Goal: Navigation & Orientation: Find specific page/section

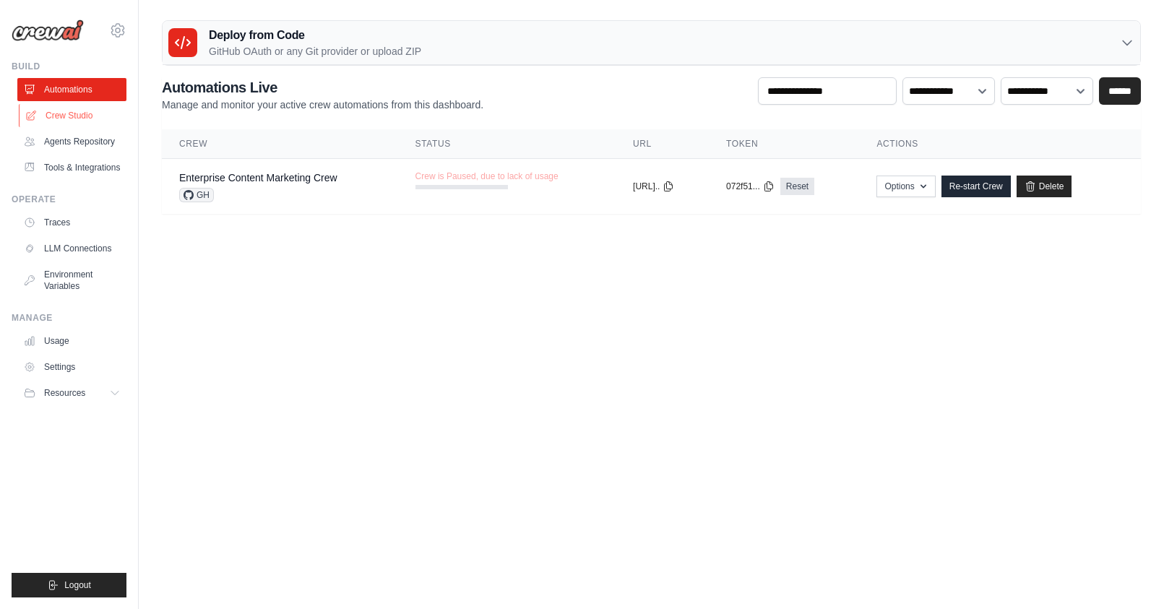
click at [72, 116] on link "Crew Studio" at bounding box center [73, 115] width 109 height 23
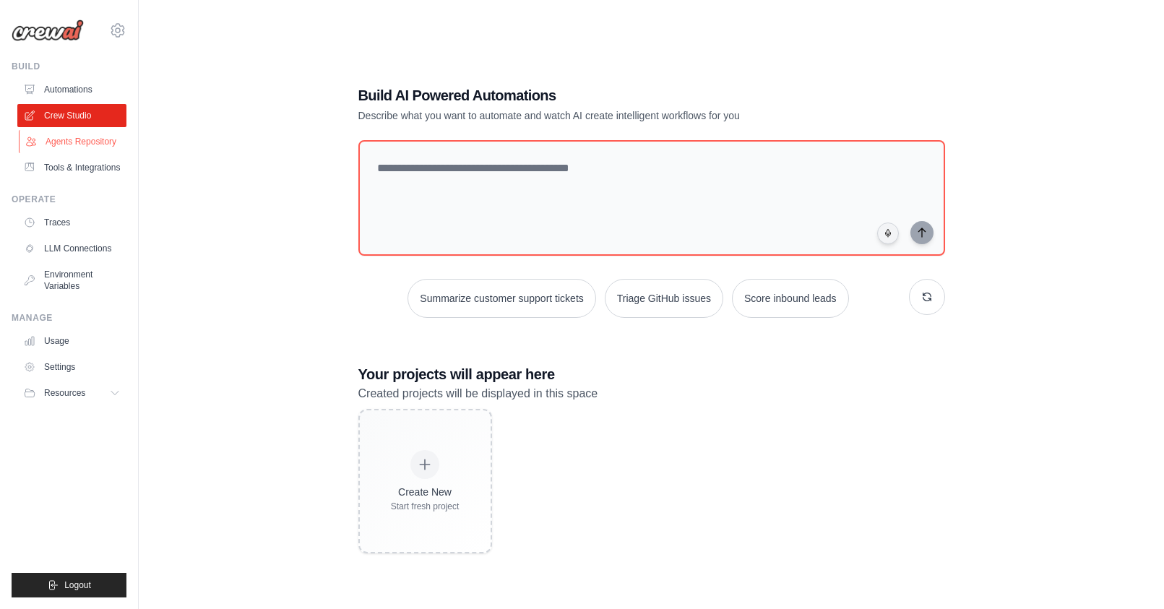
click at [64, 138] on link "Agents Repository" at bounding box center [73, 141] width 109 height 23
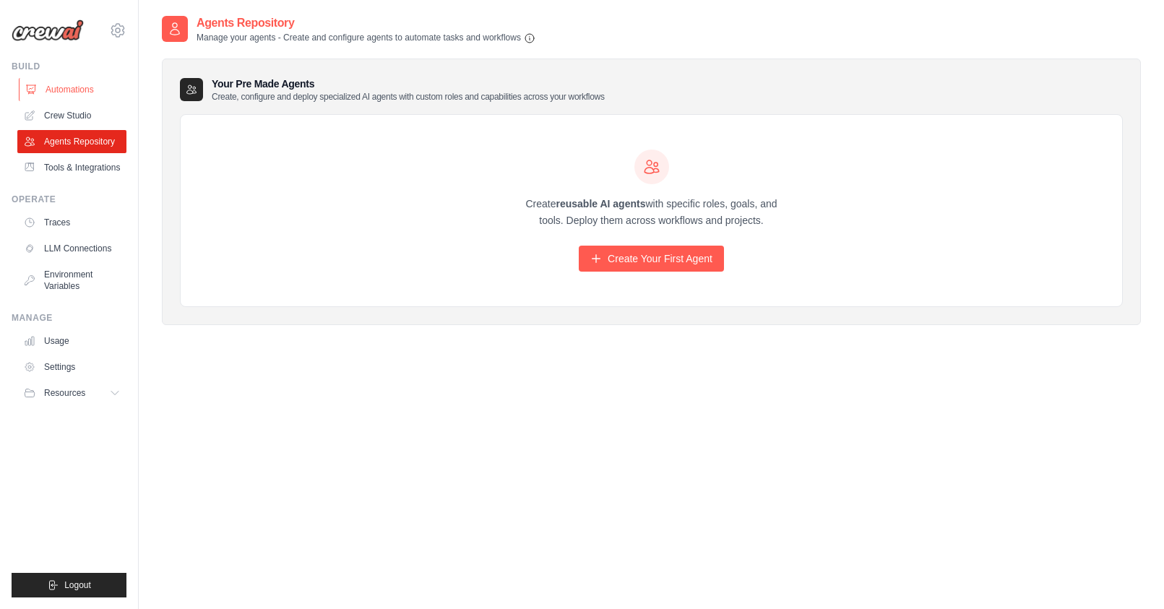
click at [63, 90] on link "Automations" at bounding box center [73, 89] width 109 height 23
click at [62, 172] on link "Tools & Integrations" at bounding box center [73, 167] width 109 height 23
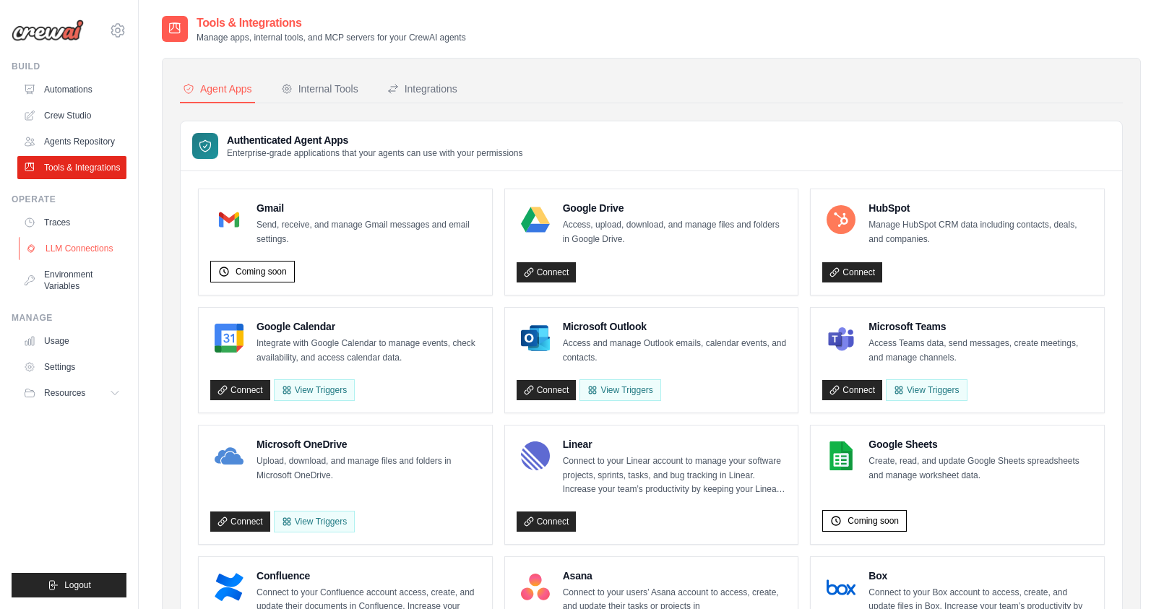
click at [60, 244] on link "LLM Connections" at bounding box center [73, 248] width 109 height 23
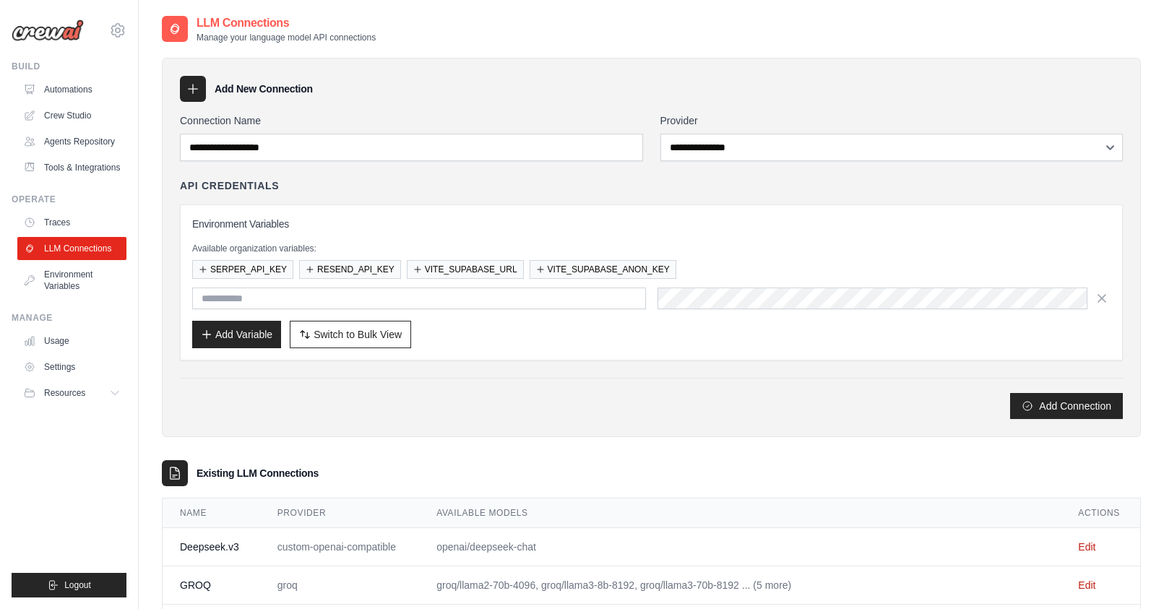
scroll to position [148, 0]
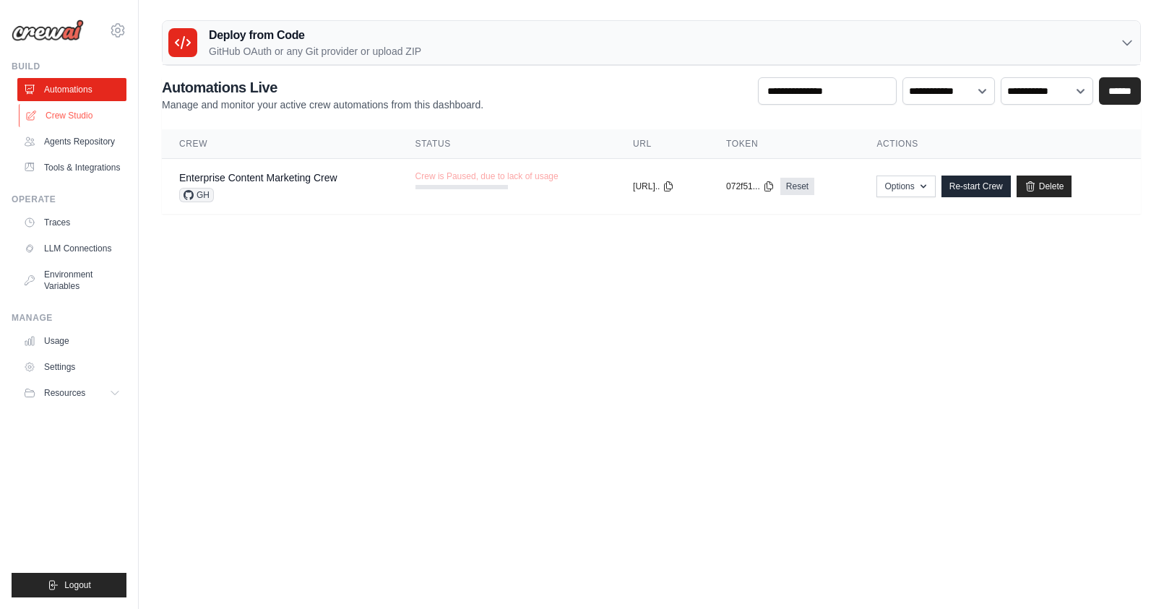
click at [56, 121] on link "Crew Studio" at bounding box center [73, 115] width 109 height 23
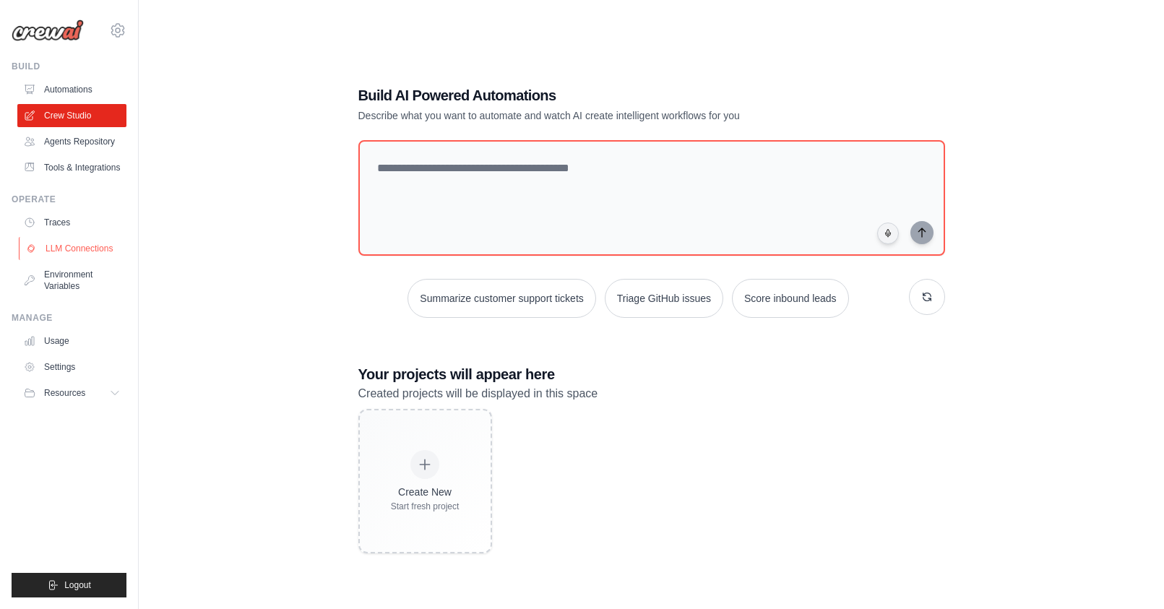
click at [51, 250] on link "LLM Connections" at bounding box center [73, 248] width 109 height 23
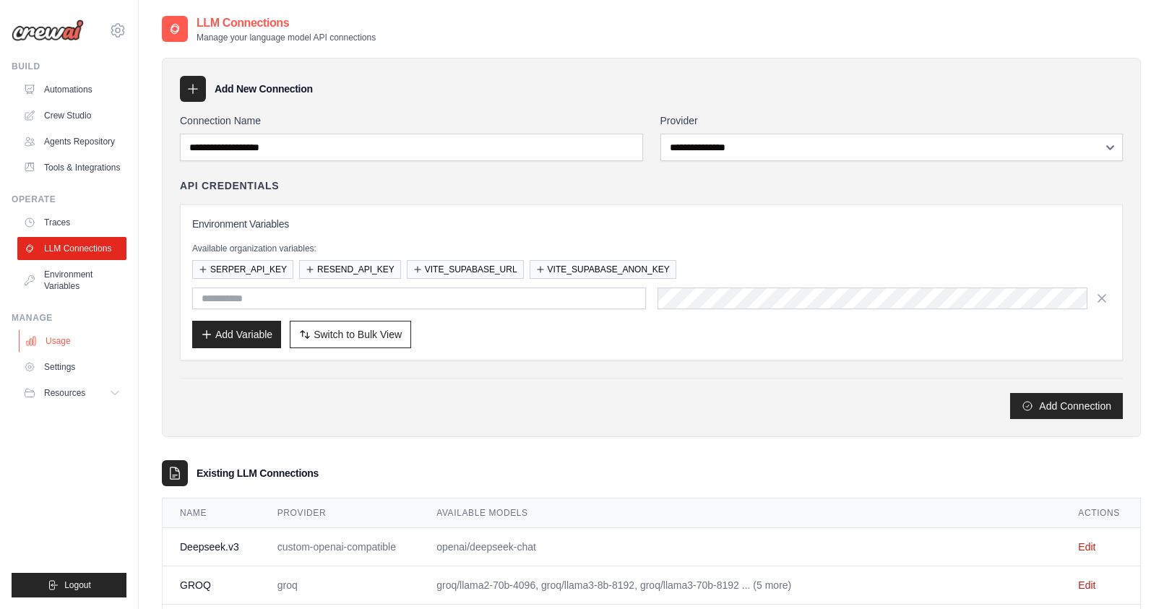
click at [52, 342] on link "Usage" at bounding box center [73, 340] width 109 height 23
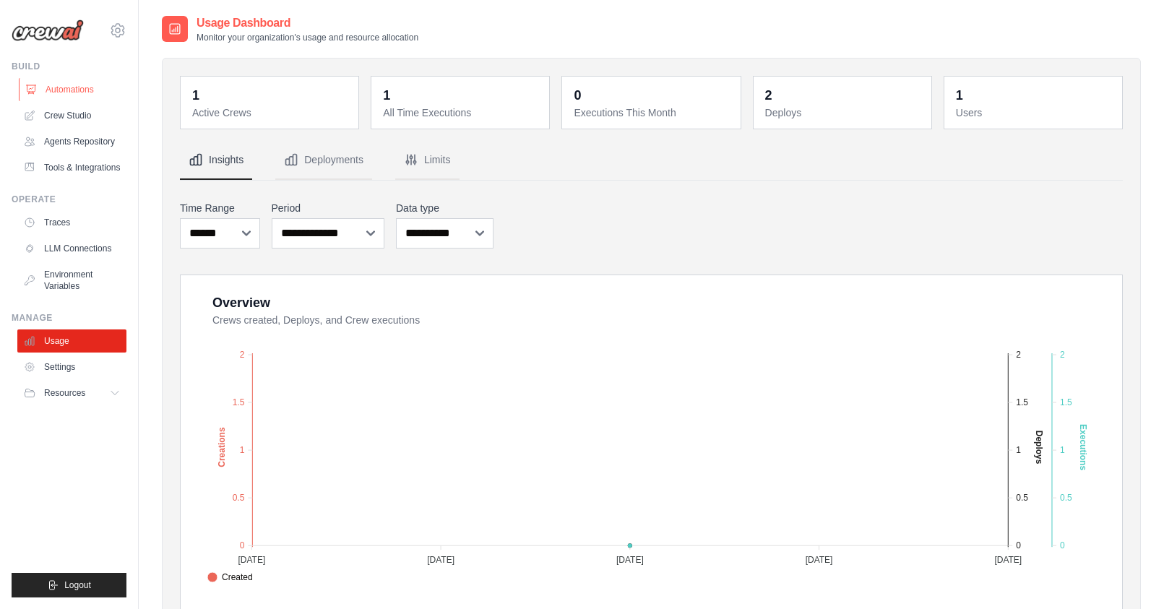
click at [62, 90] on link "Automations" at bounding box center [73, 89] width 109 height 23
click at [82, 111] on link "Crew Studio" at bounding box center [73, 115] width 109 height 23
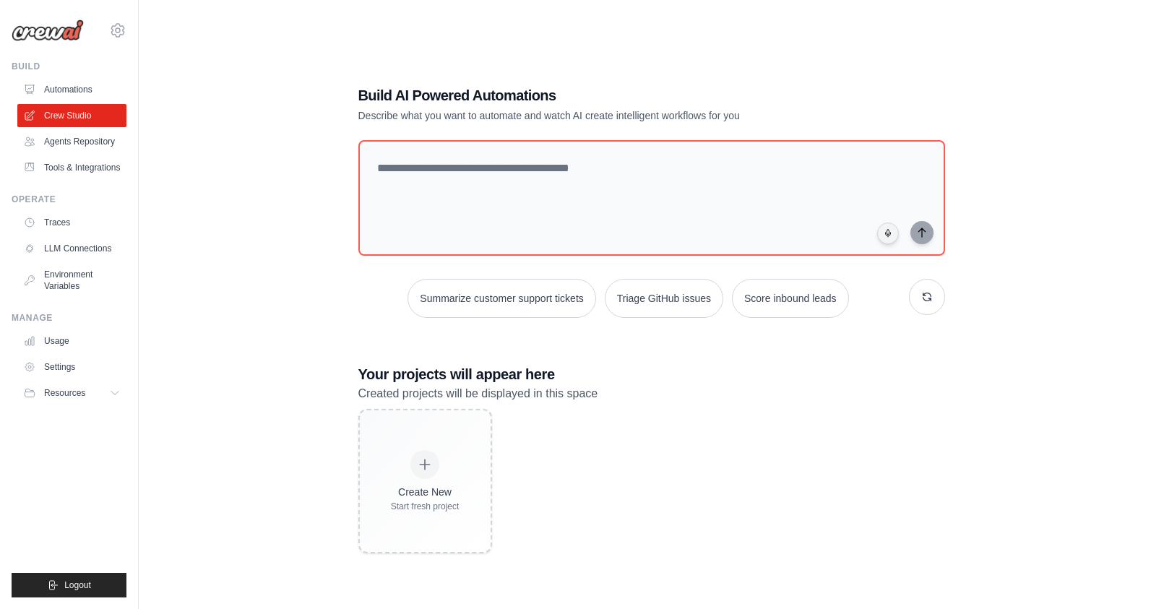
click at [57, 35] on img at bounding box center [48, 31] width 72 height 22
click at [74, 89] on link "Automations" at bounding box center [73, 89] width 109 height 23
